Goal: Information Seeking & Learning: Learn about a topic

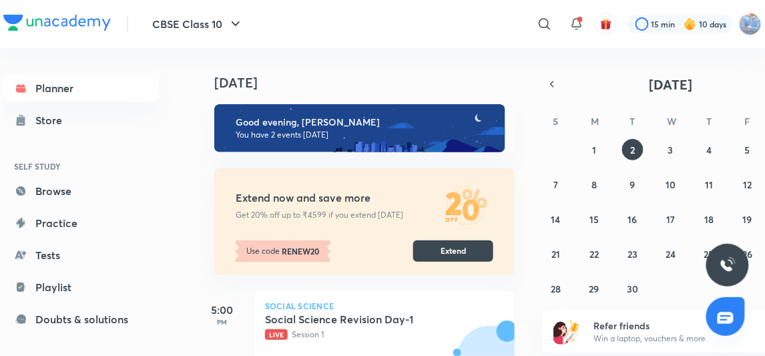
click at [282, 338] on span "Live" at bounding box center [276, 334] width 23 height 11
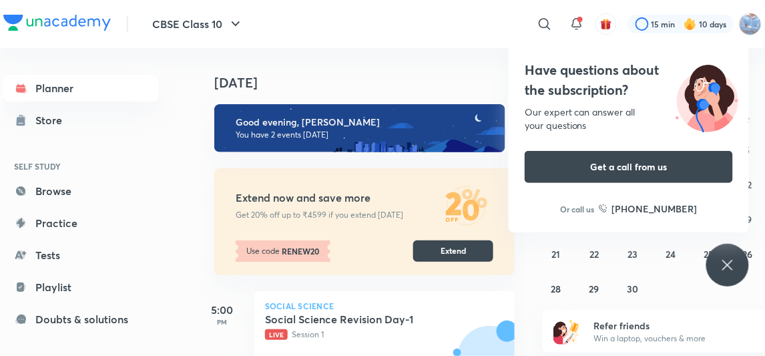
scroll to position [9, 0]
